Goal: Find specific page/section: Find specific page/section

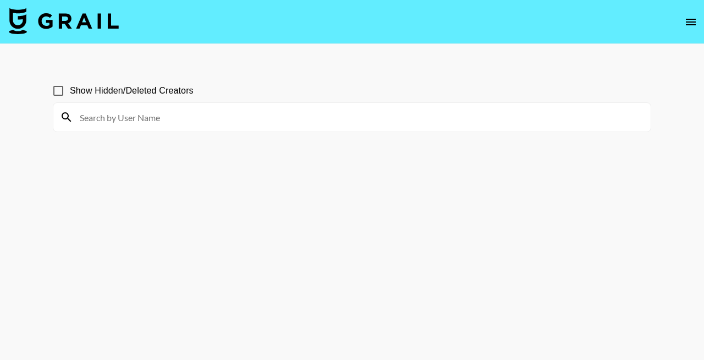
click at [320, 120] on input at bounding box center [358, 117] width 571 height 18
type input "[PERSON_NAME].112056"
click at [65, 94] on input "Show Hidden/Deleted Creators" at bounding box center [58, 90] width 23 height 23
checkbox input "true"
click at [133, 119] on input "[PERSON_NAME].112056" at bounding box center [358, 117] width 571 height 18
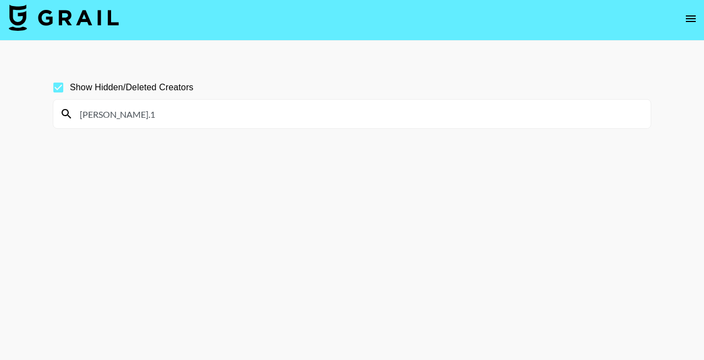
scroll to position [1, 0]
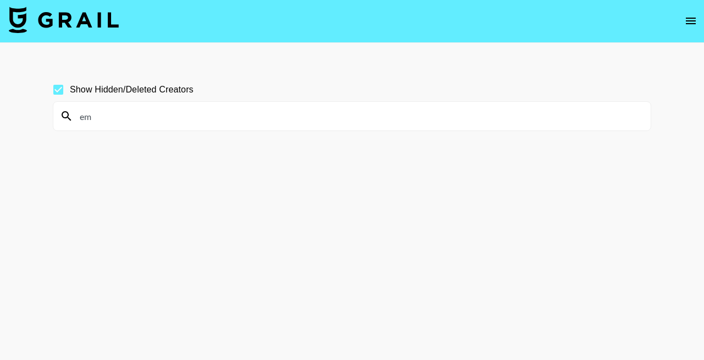
type input "e"
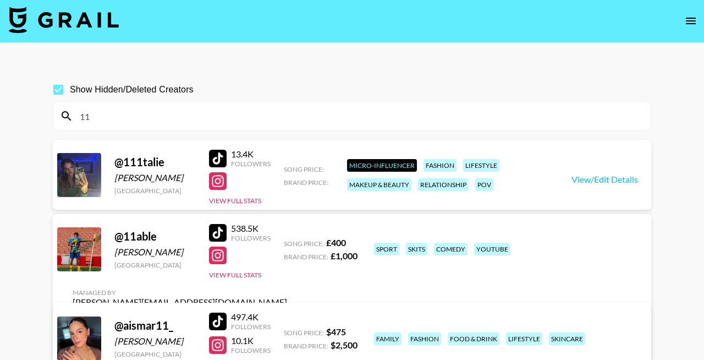
type input "1"
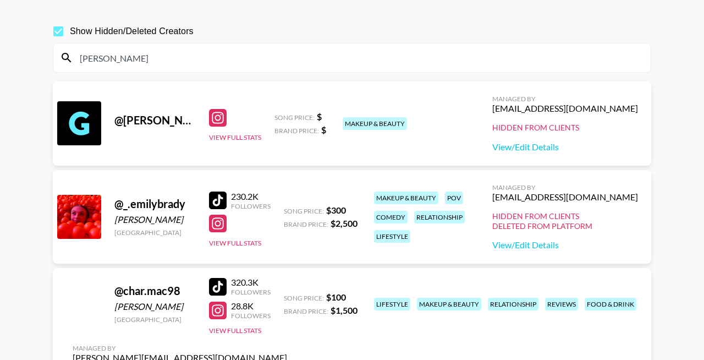
scroll to position [0, 0]
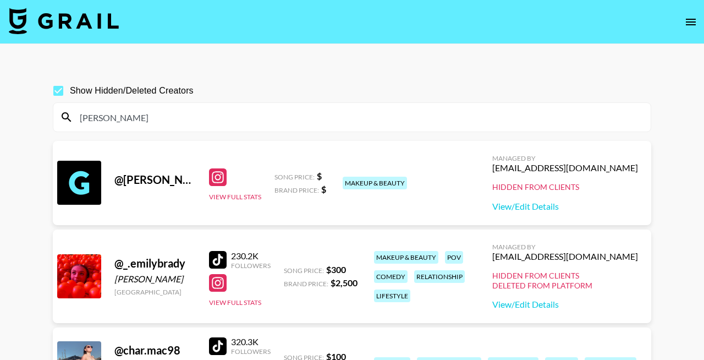
drag, startPoint x: 187, startPoint y: 122, endPoint x: 65, endPoint y: 119, distance: 121.1
click at [65, 119] on div "[PERSON_NAME]" at bounding box center [352, 117] width 598 height 29
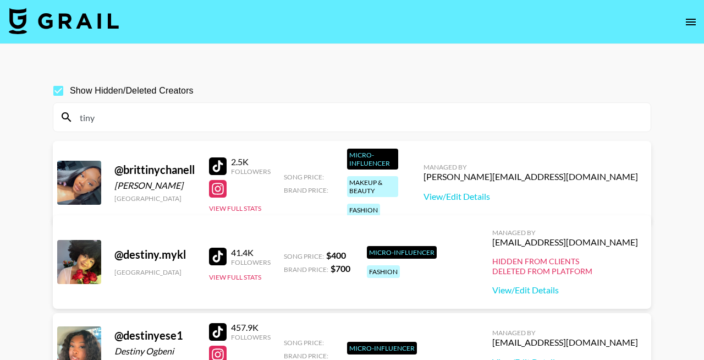
drag, startPoint x: 119, startPoint y: 115, endPoint x: 16, endPoint y: 115, distance: 103.5
type input "n"
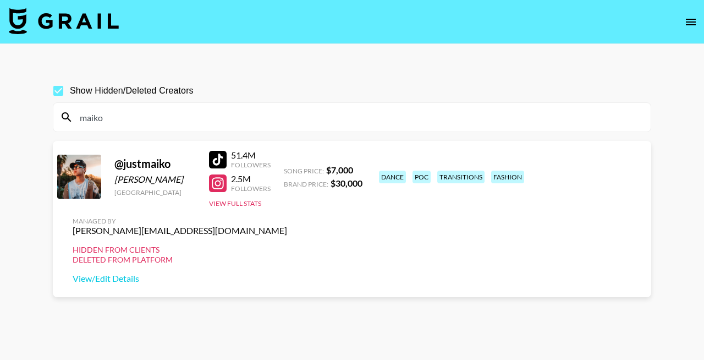
drag, startPoint x: 169, startPoint y: 121, endPoint x: 61, endPoint y: 121, distance: 107.9
click at [61, 121] on div "maiko" at bounding box center [352, 117] width 598 height 29
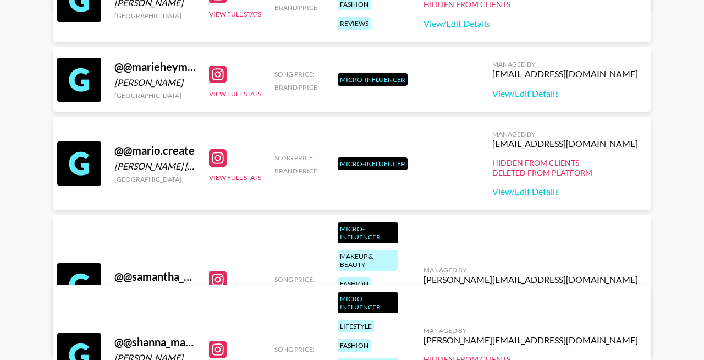
scroll to position [112, 0]
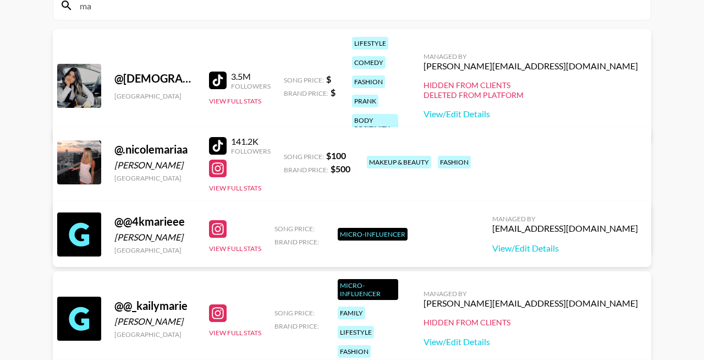
type input "m"
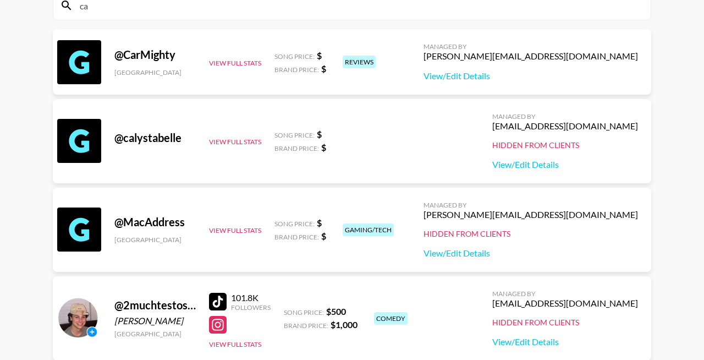
type input "c"
